Goal: Task Accomplishment & Management: Use online tool/utility

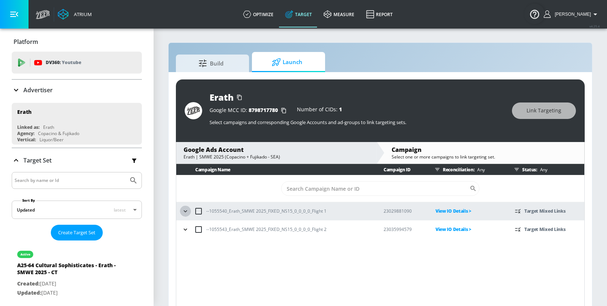
click at [182, 209] on icon "button" at bounding box center [185, 210] width 7 height 7
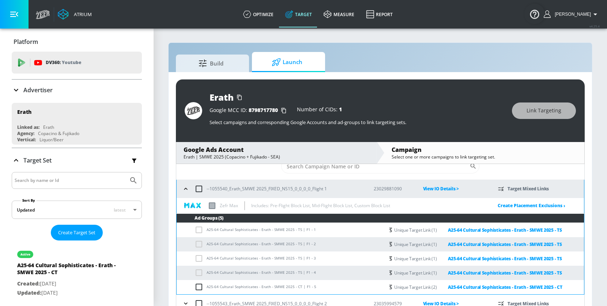
scroll to position [26, 0]
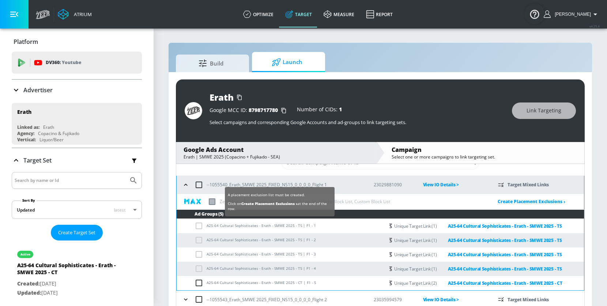
click at [212, 201] on label at bounding box center [212, 201] width 7 height 7
click at [0, 0] on input "checkbox" at bounding box center [0, 0] width 0 height 0
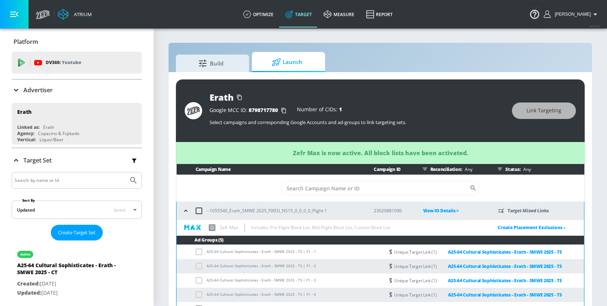
scroll to position [0, 0]
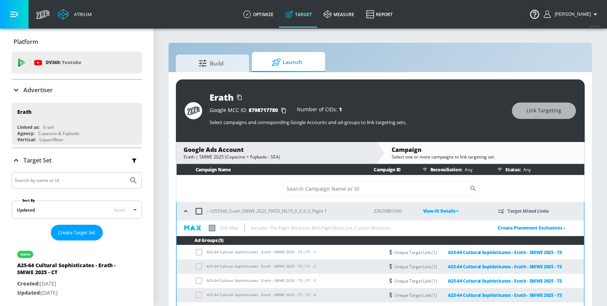
click at [186, 213] on icon "button" at bounding box center [185, 210] width 7 height 7
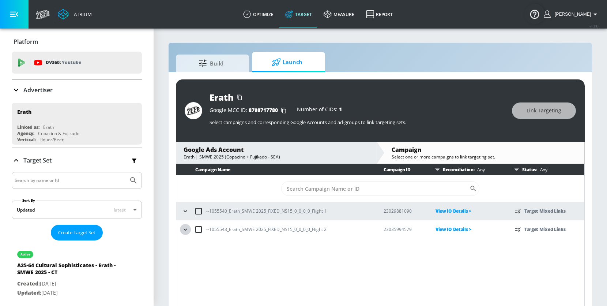
click at [186, 227] on icon "button" at bounding box center [185, 229] width 7 height 7
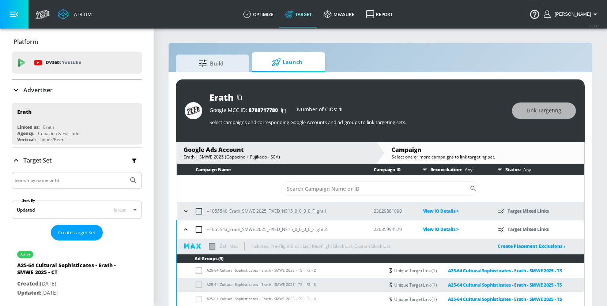
click at [187, 232] on icon "button" at bounding box center [185, 229] width 7 height 7
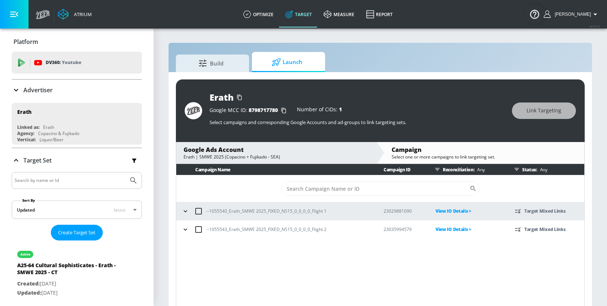
click at [185, 209] on icon "button" at bounding box center [185, 210] width 7 height 7
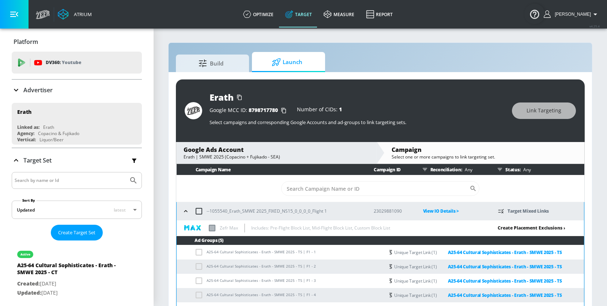
click at [497, 227] on link "Create Placement Exclusions ›" at bounding box center [531, 227] width 68 height 6
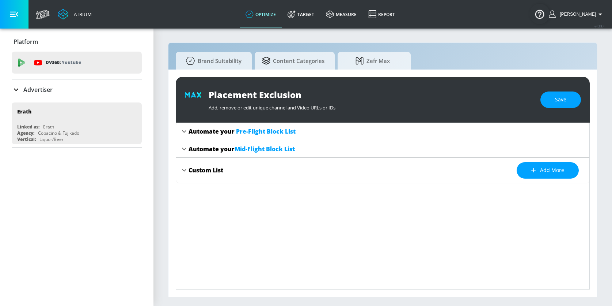
click at [186, 128] on icon at bounding box center [184, 131] width 9 height 9
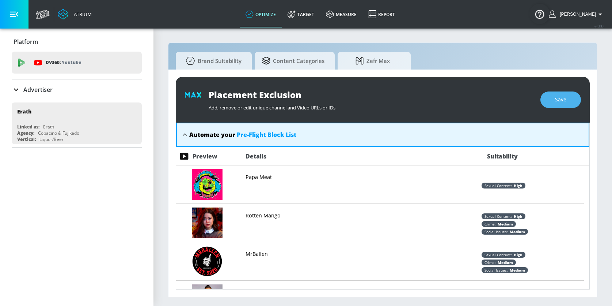
click at [560, 98] on span "Save" at bounding box center [560, 99] width 11 height 9
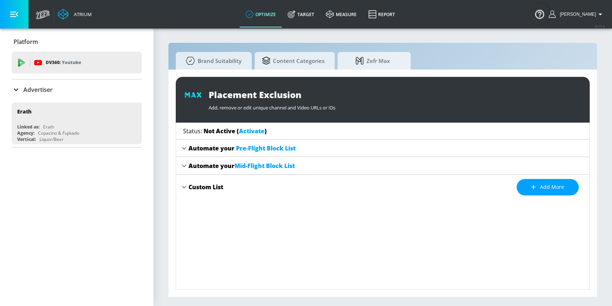
click at [245, 131] on link "Activate" at bounding box center [252, 131] width 26 height 8
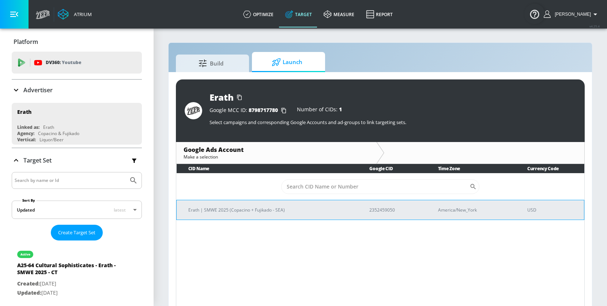
click at [242, 211] on p "Erath | SMWE 2025 (Copacino + Fujikado - SEA)" at bounding box center [269, 210] width 163 height 8
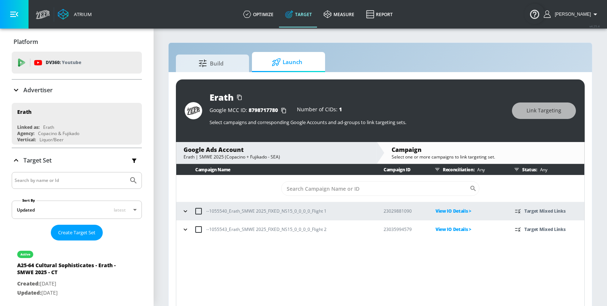
click at [187, 211] on icon "button" at bounding box center [185, 210] width 7 height 7
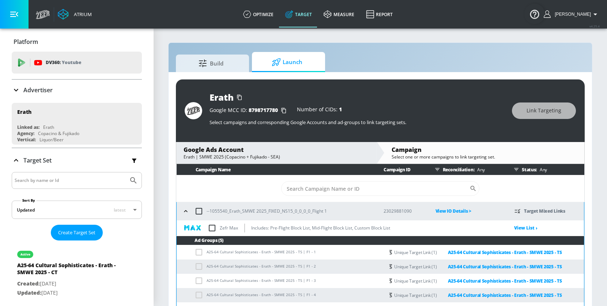
click at [213, 229] on input "checkbox" at bounding box center [211, 227] width 15 height 15
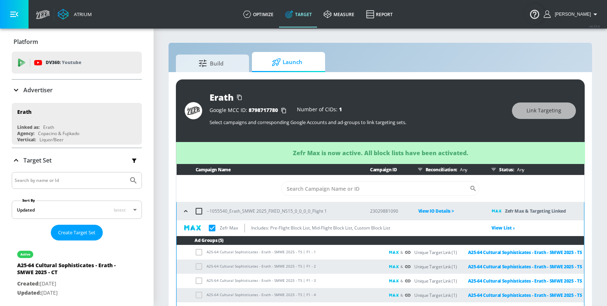
checkbox input "true"
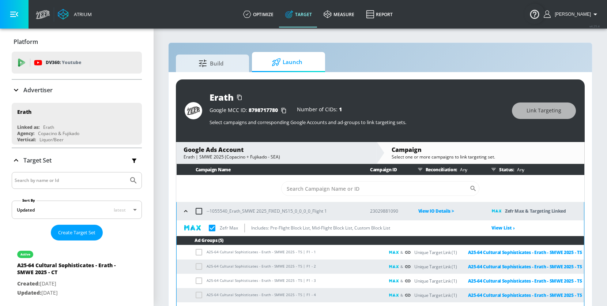
click at [184, 214] on icon "button" at bounding box center [185, 210] width 7 height 7
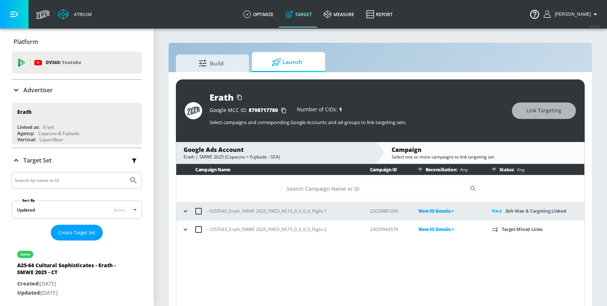
click at [185, 230] on icon "button" at bounding box center [185, 229] width 7 height 7
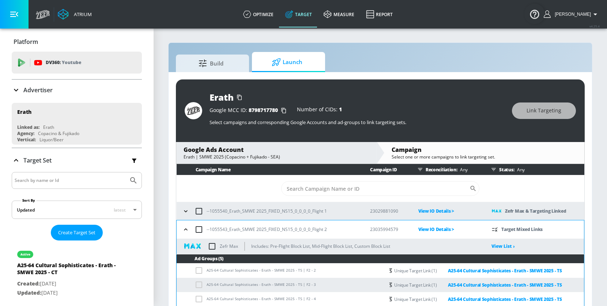
click at [211, 246] on input "checkbox" at bounding box center [211, 245] width 15 height 15
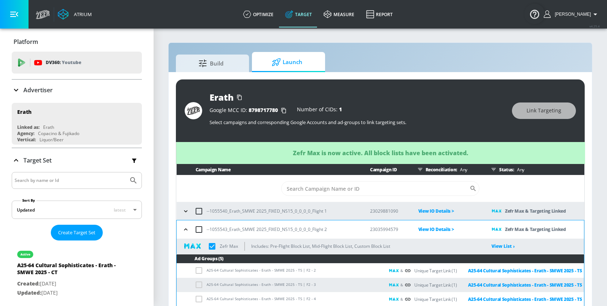
checkbox input "true"
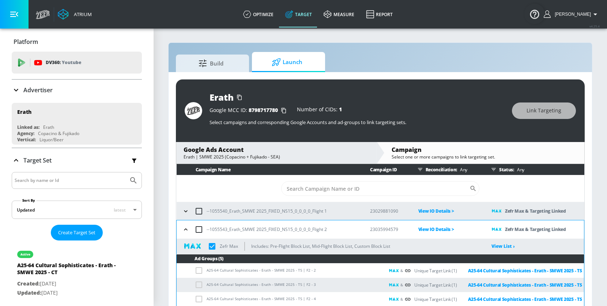
click at [184, 232] on icon "button" at bounding box center [185, 229] width 7 height 7
